Goal: Task Accomplishment & Management: Use online tool/utility

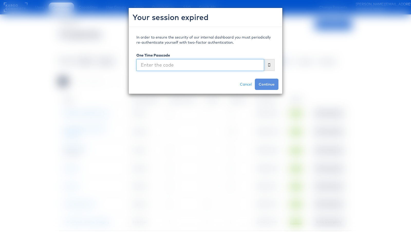
click at [189, 61] on input "text" at bounding box center [200, 65] width 128 height 12
type input "974647"
click at [255, 79] on button "Continue" at bounding box center [267, 84] width 24 height 11
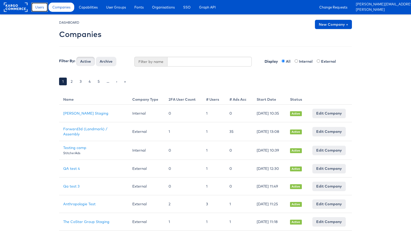
click at [39, 10] on span "Users" at bounding box center [39, 7] width 9 height 5
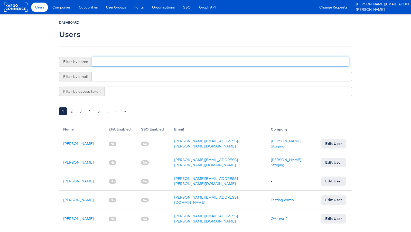
click at [140, 61] on input "text" at bounding box center [220, 62] width 257 height 10
type input "[PERSON_NAME]"
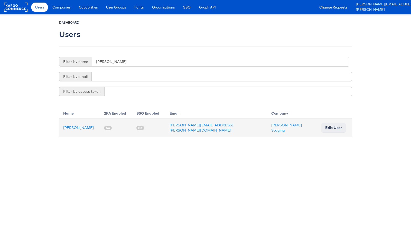
click at [72, 123] on td "[PERSON_NAME]" at bounding box center [79, 127] width 41 height 19
click at [72, 126] on link "[PERSON_NAME]" at bounding box center [78, 127] width 31 height 5
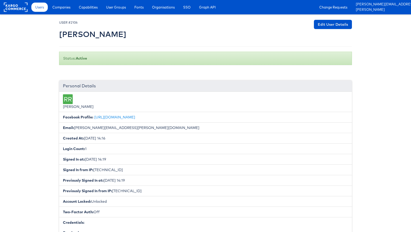
click at [87, 12] on div "Users Companies Capabilities User Groups Fonts Organisations SSO Graph API Chan…" at bounding box center [220, 7] width 382 height 14
click at [86, 10] on span "Capabilities" at bounding box center [88, 7] width 19 height 5
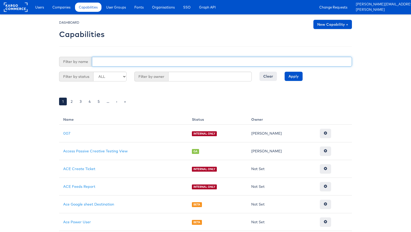
click at [111, 63] on input "text" at bounding box center [222, 62] width 260 height 10
type input "dynamic"
click at [285, 72] on input "Apply" at bounding box center [294, 76] width 18 height 9
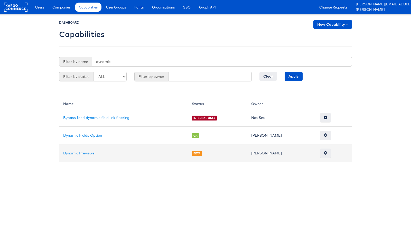
click at [85, 157] on td "Dynamic Previews" at bounding box center [123, 153] width 129 height 18
click at [82, 155] on td "Dynamic Previews" at bounding box center [123, 153] width 129 height 18
click at [77, 147] on td "Dynamic Previews" at bounding box center [123, 153] width 129 height 18
click at [77, 152] on link "Dynamic Previews" at bounding box center [78, 153] width 31 height 5
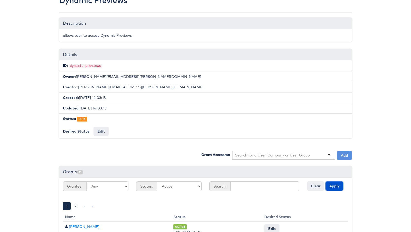
scroll to position [100, 0]
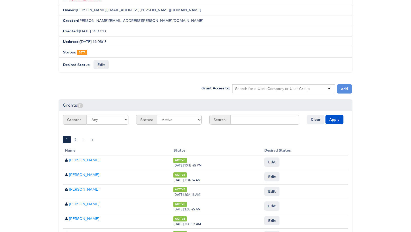
click at [257, 89] on div at bounding box center [283, 88] width 103 height 9
type input "[PERSON_NAME]"
click at [344, 89] on button "Add" at bounding box center [344, 88] width 15 height 9
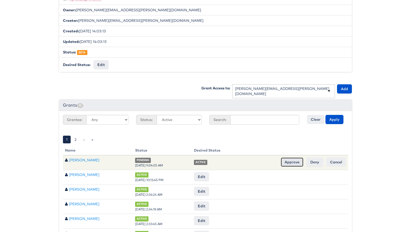
click at [292, 161] on input "Approve" at bounding box center [292, 161] width 23 height 9
